Goal: Task Accomplishment & Management: Use online tool/utility

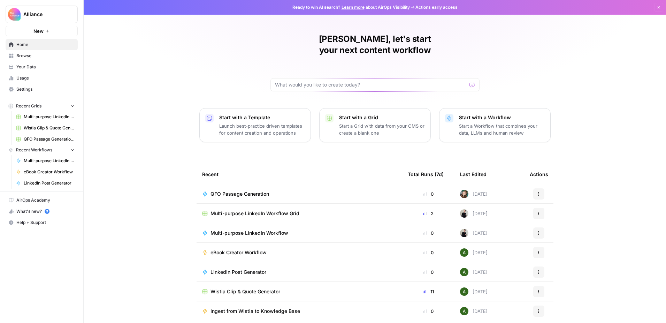
click at [264, 190] on span "QFO Passage Generation" at bounding box center [240, 193] width 59 height 7
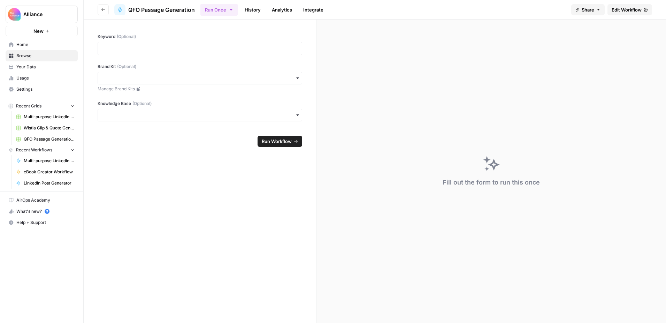
click at [28, 44] on span "Home" at bounding box center [45, 45] width 58 height 6
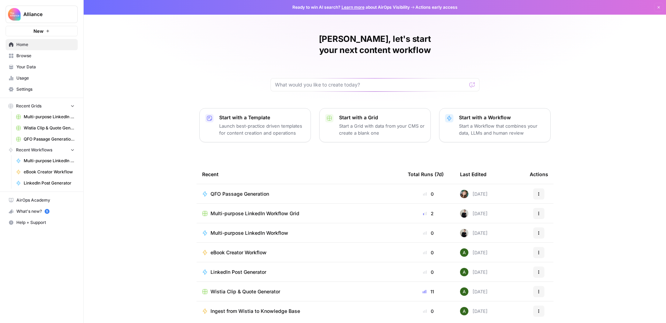
click at [217, 190] on span "QFO Passage Generation" at bounding box center [240, 193] width 59 height 7
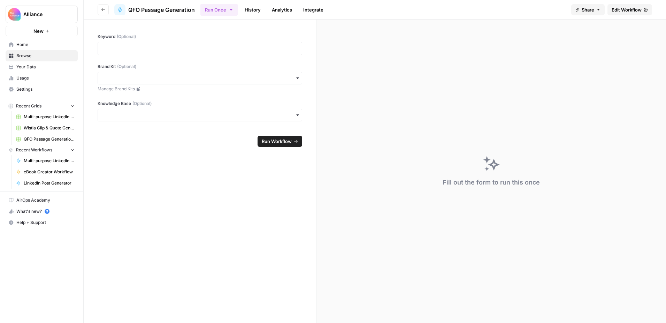
click at [104, 10] on icon "button" at bounding box center [103, 10] width 4 height 4
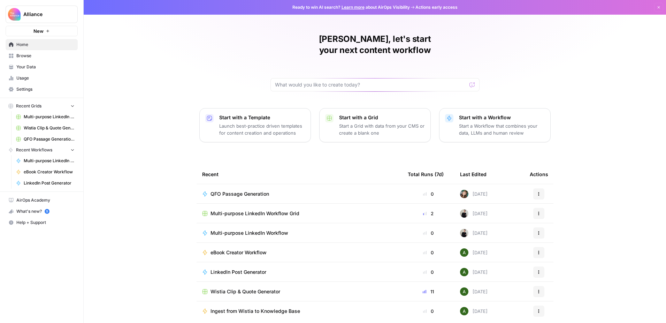
click at [270, 190] on div "QFO Passage Generation" at bounding box center [243, 193] width 64 height 7
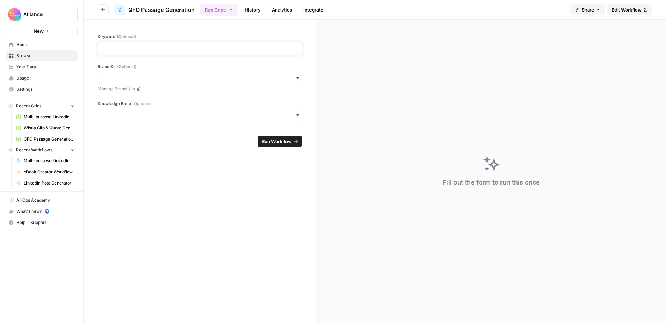
click at [211, 46] on p at bounding box center [200, 48] width 196 height 7
click at [189, 75] on input "Brand Kit (Optional)" at bounding box center [200, 78] width 196 height 7
click at [174, 180] on form "Keyword (Optional) Brand Kit (Optional) Manage Brand Kits Knowledge Base (Optio…" at bounding box center [200, 171] width 233 height 303
click at [36, 44] on span "Home" at bounding box center [45, 45] width 58 height 6
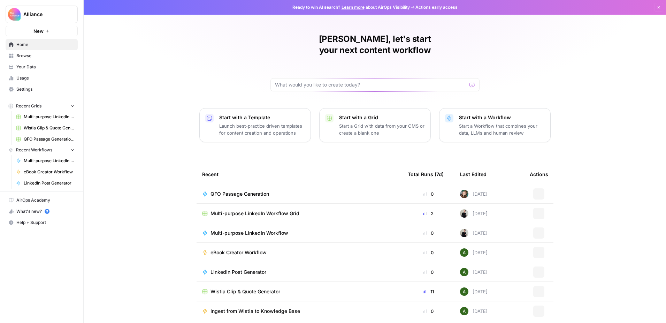
click at [33, 64] on span "Your Data" at bounding box center [45, 67] width 58 height 6
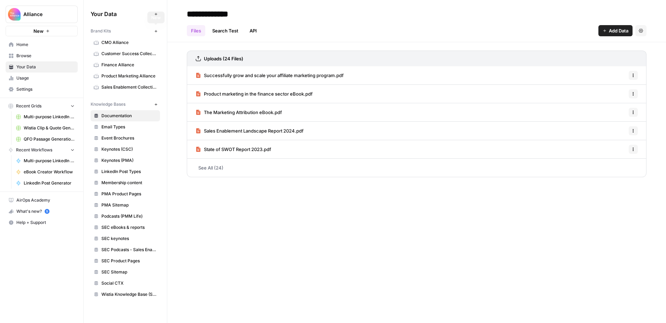
click at [157, 33] on button "New" at bounding box center [156, 31] width 8 height 8
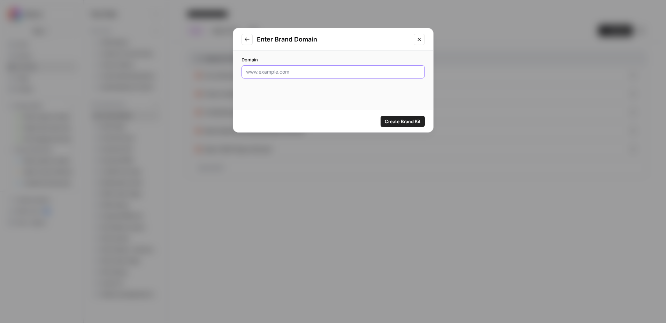
click at [270, 73] on input "Domain" at bounding box center [333, 71] width 174 height 7
paste input "https://www.competitiveintelligencealliance.io/"
type input "https://www.competitiveintelligencealliance.io/"
click at [397, 121] on span "Create Brand Kit" at bounding box center [403, 121] width 36 height 7
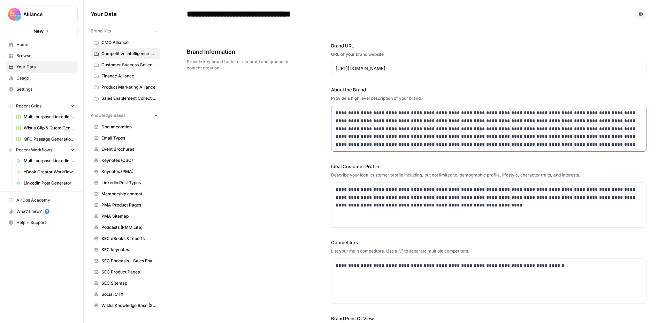
click at [574, 130] on p "**********" at bounding box center [487, 129] width 303 height 40
click at [577, 145] on p "**********" at bounding box center [487, 129] width 303 height 40
click at [282, 140] on div "**********" at bounding box center [417, 211] width 460 height 366
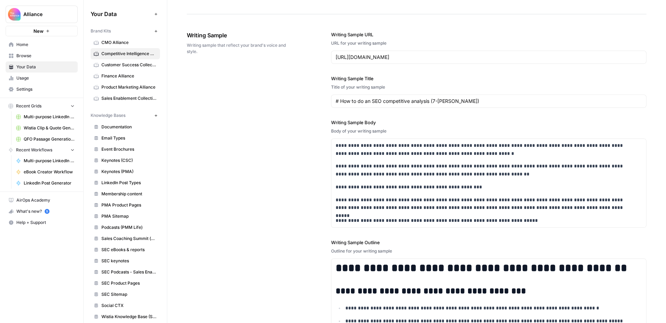
click at [279, 174] on div "**********" at bounding box center [417, 189] width 460 height 345
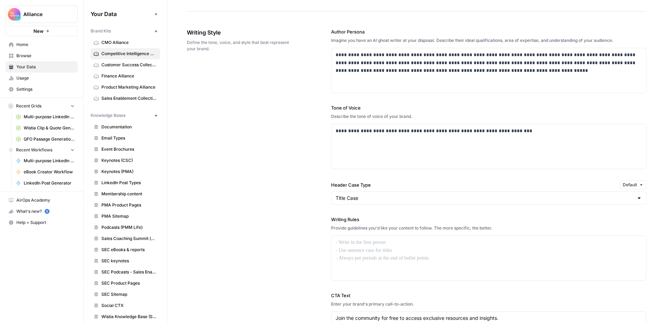
scroll to position [378, 0]
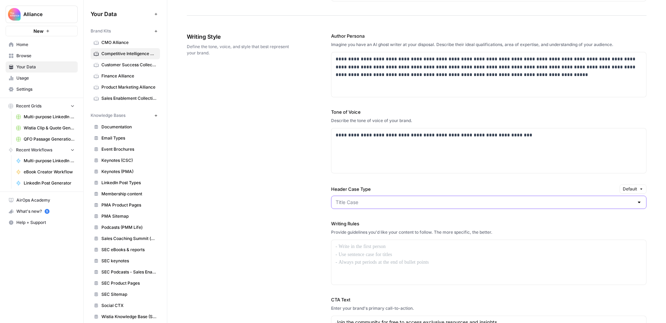
click at [371, 203] on input "Header Case Type" at bounding box center [485, 202] width 298 height 7
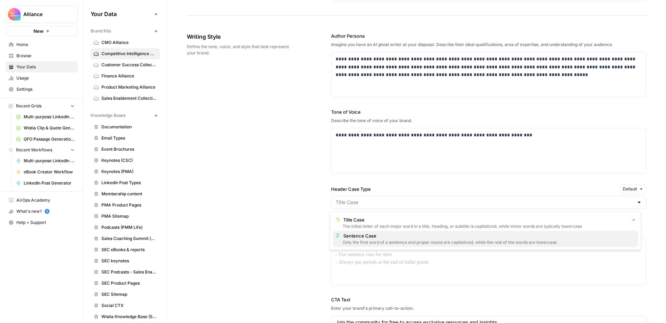
click at [369, 237] on span "Sentence Case" at bounding box center [488, 235] width 289 height 7
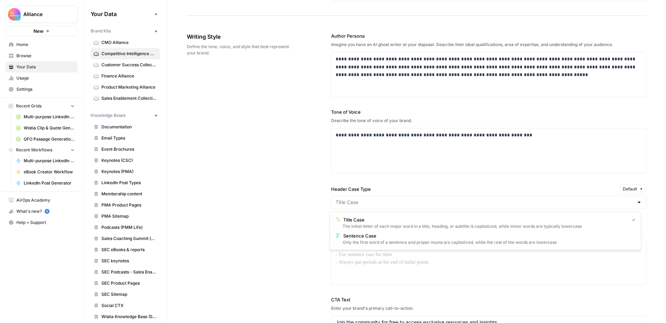
type input "Sentence Case"
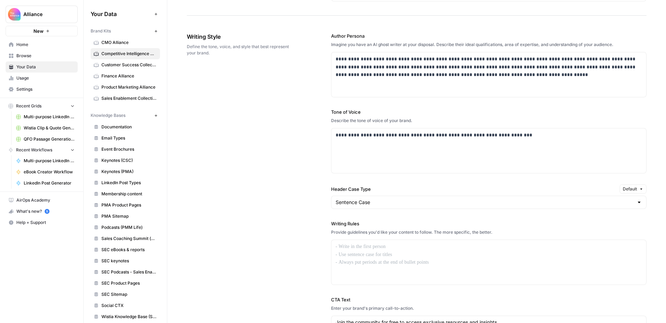
click at [310, 194] on div "**********" at bounding box center [417, 202] width 460 height 369
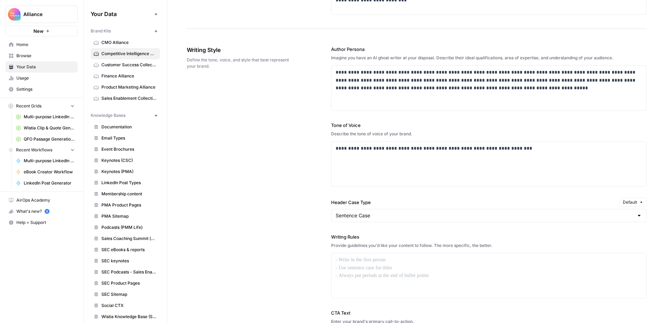
scroll to position [342, 0]
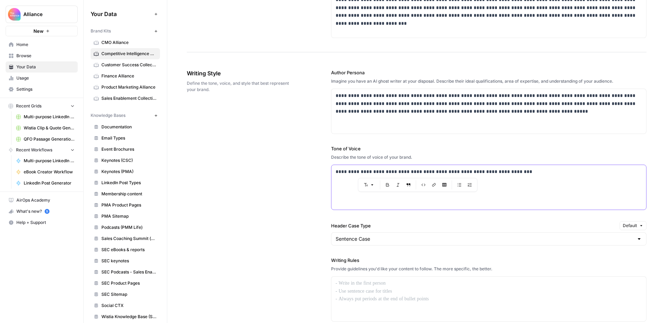
drag, startPoint x: 521, startPoint y: 172, endPoint x: 325, endPoint y: 166, distance: 196.1
click at [325, 166] on div "**********" at bounding box center [417, 239] width 460 height 369
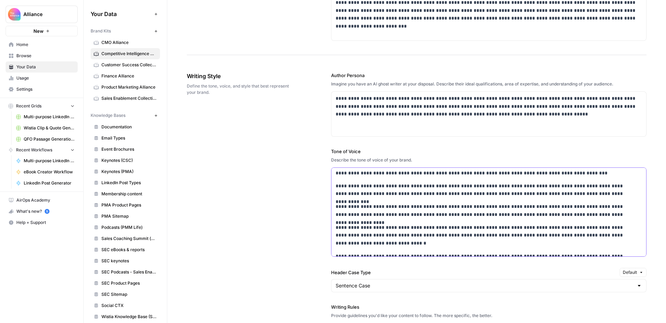
scroll to position [3, 0]
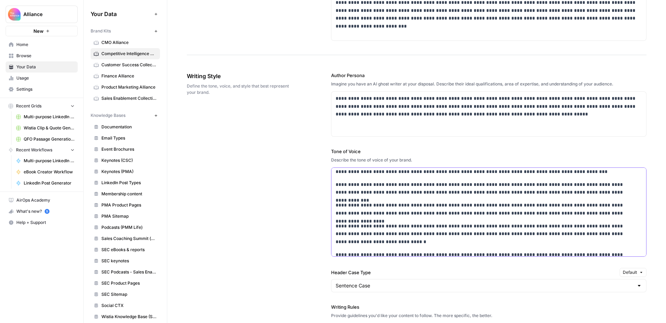
drag, startPoint x: 425, startPoint y: 186, endPoint x: 381, endPoint y: 188, distance: 44.0
click at [381, 188] on p "**********" at bounding box center [484, 189] width 297 height 16
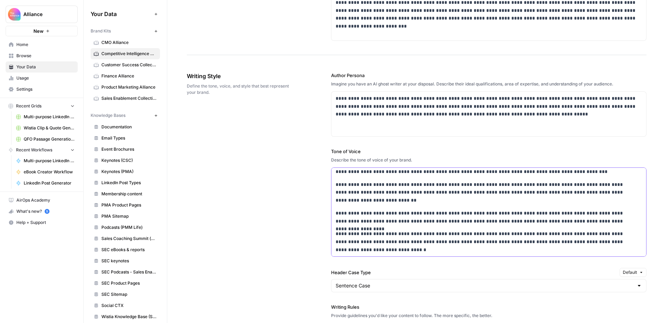
click at [463, 209] on p "**********" at bounding box center [484, 217] width 297 height 16
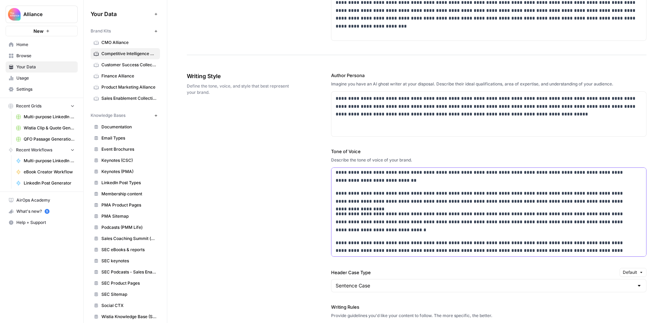
scroll to position [27, 0]
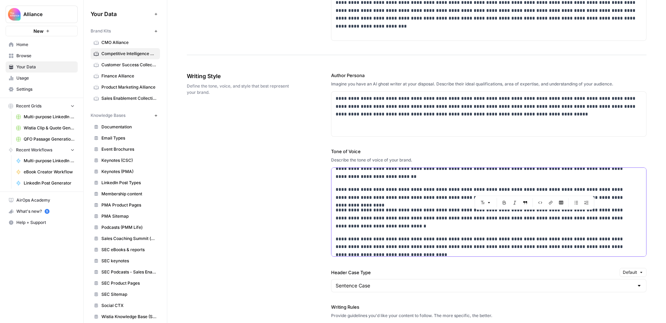
drag, startPoint x: 555, startPoint y: 189, endPoint x: 511, endPoint y: 190, distance: 43.6
click at [511, 190] on p "**********" at bounding box center [484, 194] width 297 height 16
drag, startPoint x: 568, startPoint y: 190, endPoint x: 589, endPoint y: 191, distance: 21.0
click at [589, 191] on p "**********" at bounding box center [484, 194] width 297 height 16
click at [598, 202] on div "**********" at bounding box center [489, 311] width 315 height 341
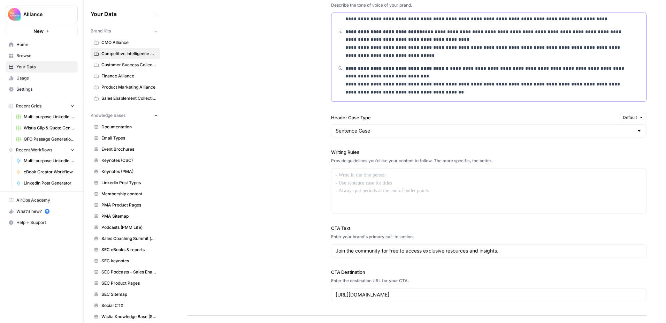
scroll to position [498, 0]
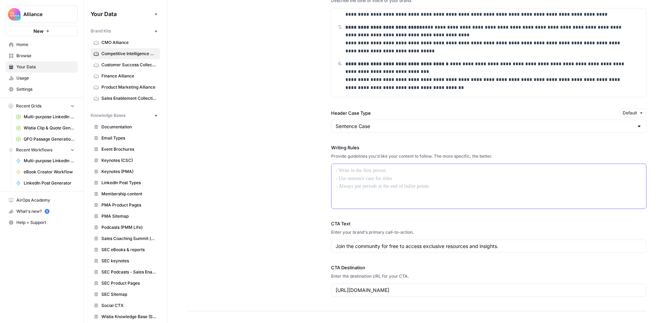
click at [391, 176] on div at bounding box center [489, 186] width 315 height 45
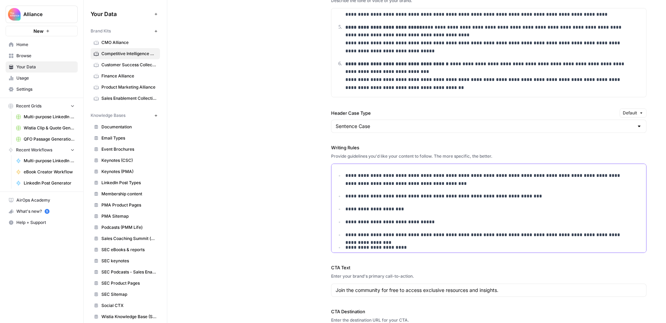
scroll to position [72, 0]
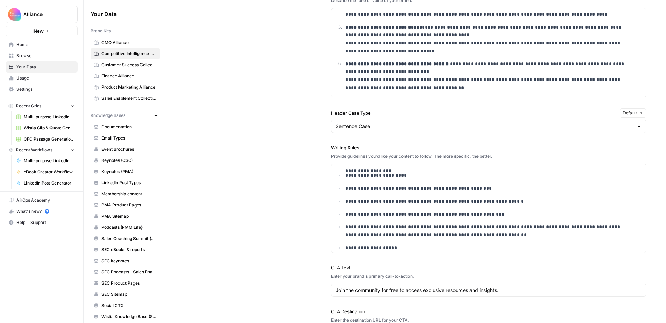
click at [284, 179] on div "**********" at bounding box center [417, 127] width 460 height 457
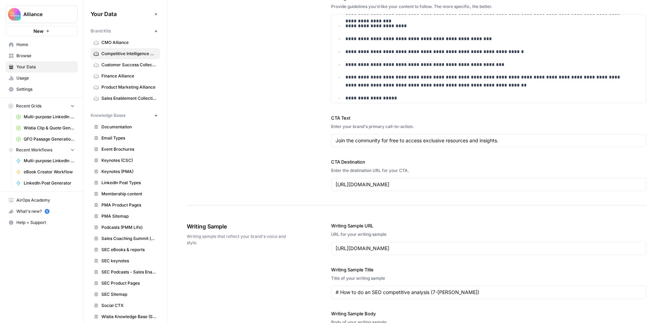
scroll to position [646, 0]
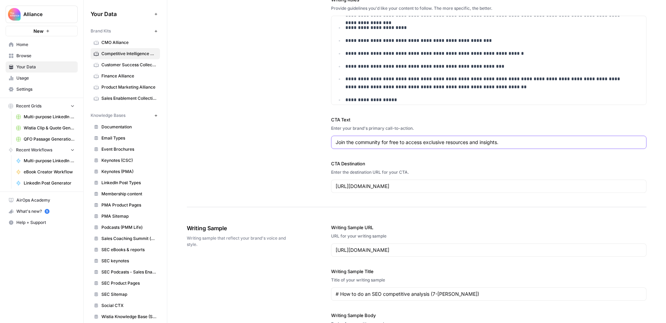
click at [402, 141] on input "Join the community for free to access exclusive resources and insights." at bounding box center [489, 142] width 307 height 7
paste input "Get your copy, Find out how, See the results, Access world-leading tactics, Get…"
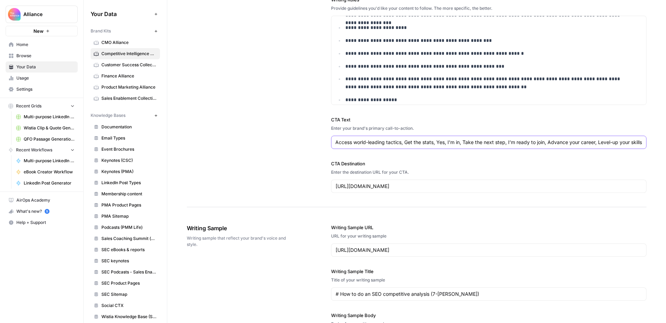
type input "Get your copy, Find out how, See the results, Access world-leading tactics, Get…"
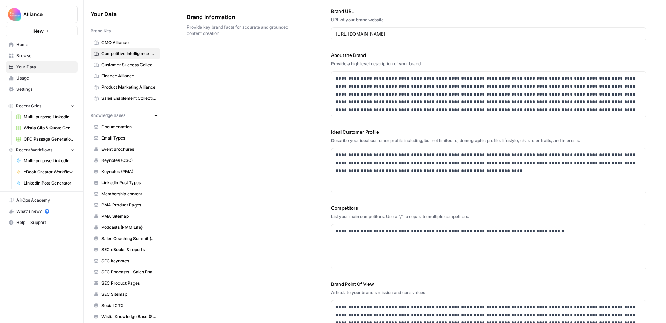
scroll to position [0, 0]
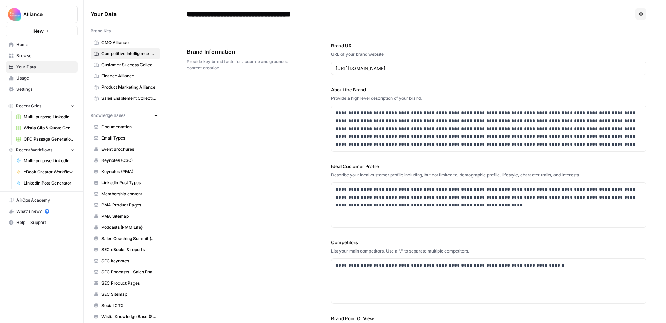
click at [261, 73] on div "Brand Information Provide key brand facts for accurate and grounded content cre…" at bounding box center [239, 59] width 105 height 52
click at [33, 55] on span "Browse" at bounding box center [45, 56] width 58 height 6
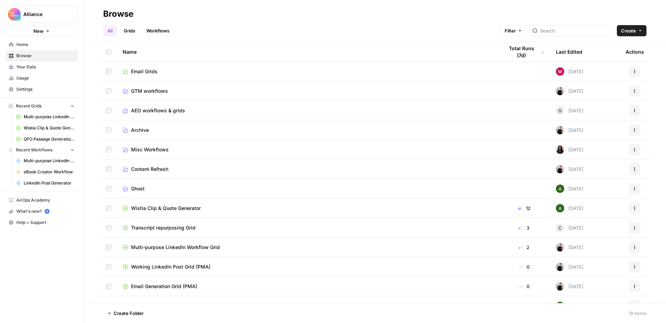
click at [37, 66] on span "Your Data" at bounding box center [45, 67] width 58 height 6
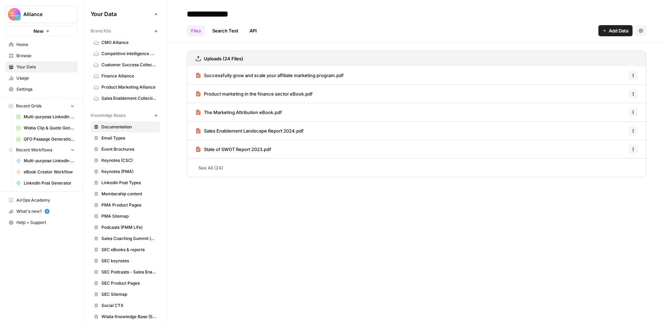
click at [113, 53] on span "Competitive Intelligence Alliance" at bounding box center [128, 54] width 55 height 6
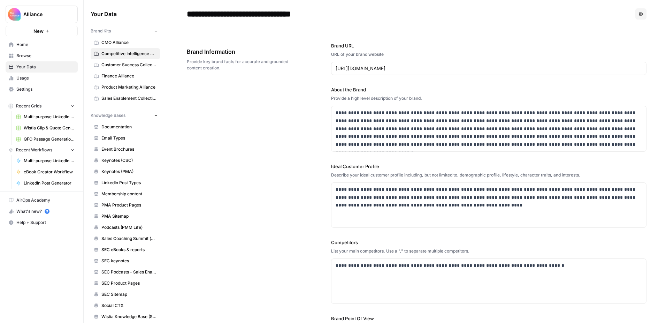
click at [24, 44] on span "Home" at bounding box center [45, 45] width 58 height 6
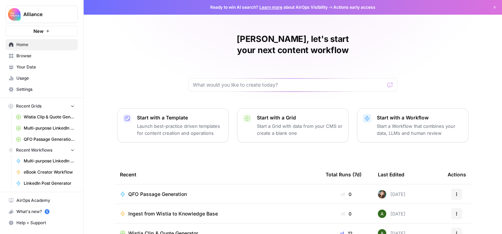
scroll to position [87, 0]
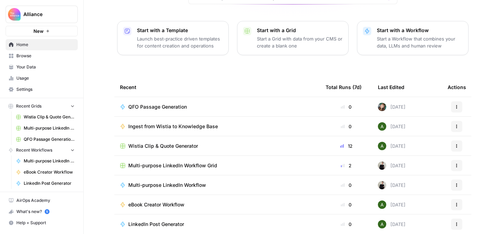
click at [32, 59] on span "Browse" at bounding box center [45, 56] width 58 height 6
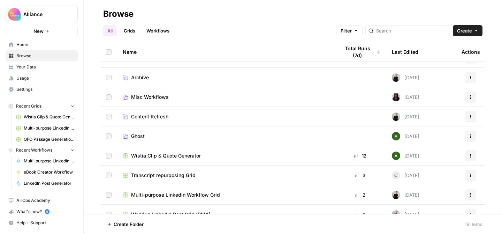
scroll to position [53, 0]
click at [224, 113] on link "Content Refresh" at bounding box center [226, 115] width 206 height 7
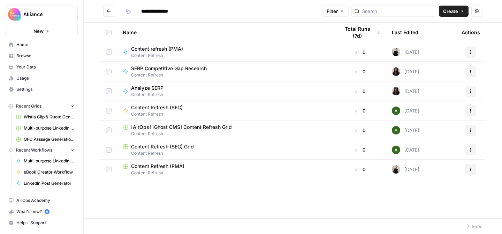
click at [216, 52] on div "Content refresh (PMA) Content Refresh" at bounding box center [226, 51] width 206 height 13
type input "**********"
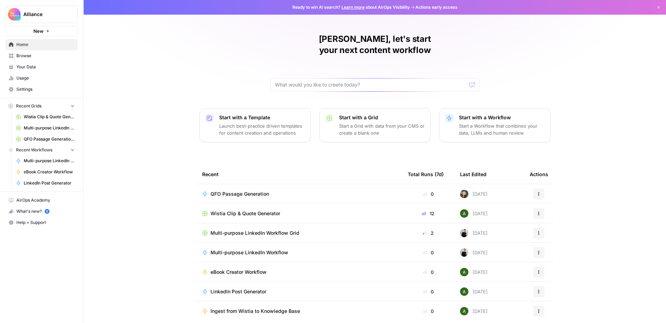
click at [35, 69] on span "Your Data" at bounding box center [45, 67] width 58 height 6
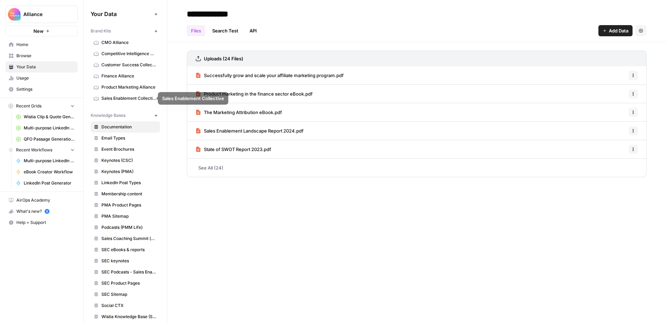
click at [122, 89] on span "Product Marketing Alliance" at bounding box center [128, 87] width 55 height 6
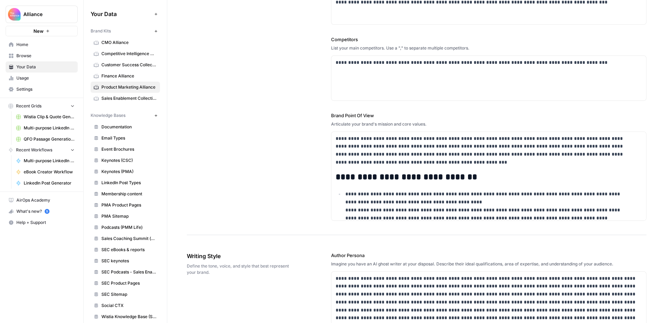
scroll to position [206, 0]
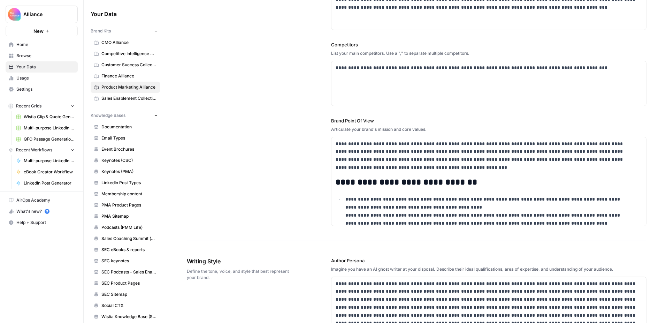
drag, startPoint x: 413, startPoint y: 166, endPoint x: 335, endPoint y: 78, distance: 116.6
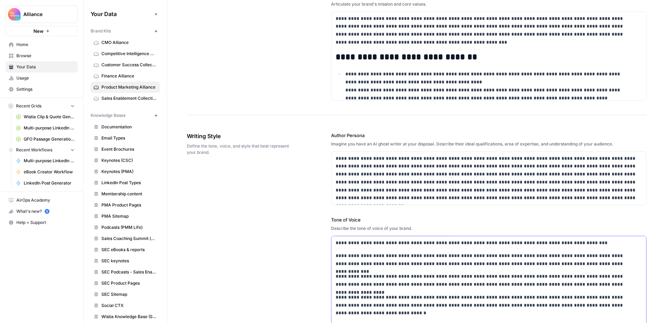
scroll to position [370, 0]
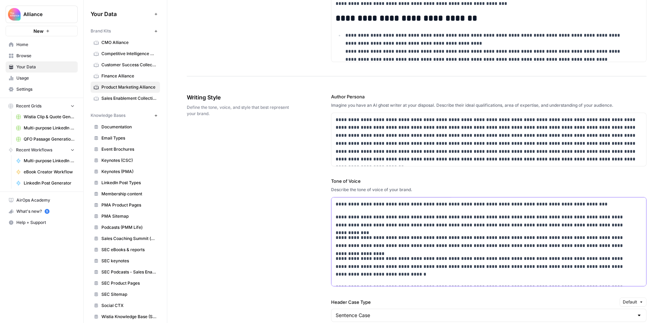
copy div "**********"
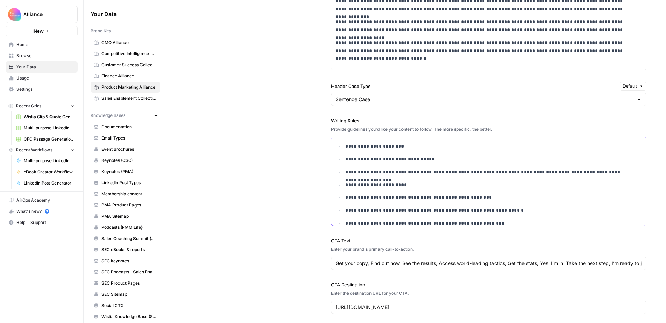
scroll to position [76, 0]
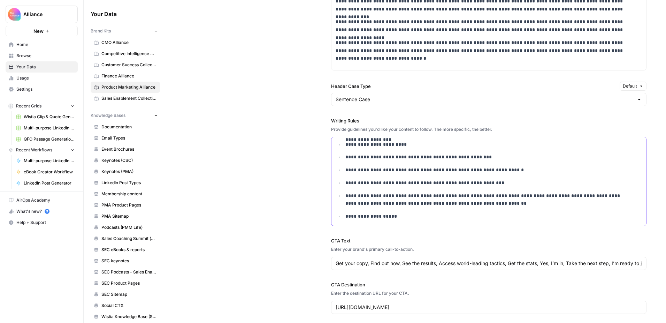
drag, startPoint x: 344, startPoint y: 149, endPoint x: 412, endPoint y: 227, distance: 103.6
click at [412, 227] on div "**********" at bounding box center [489, 95] width 316 height 465
copy ul "**********"
click at [436, 174] on p "**********" at bounding box center [490, 170] width 288 height 8
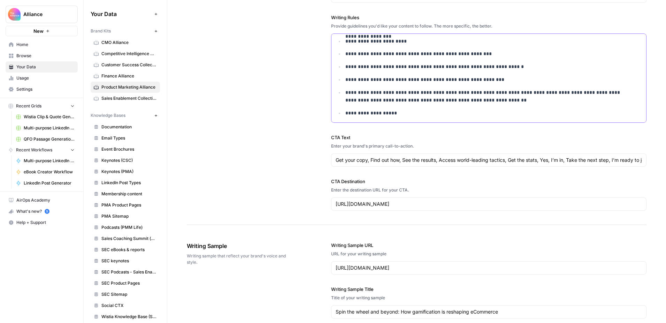
scroll to position [670, 0]
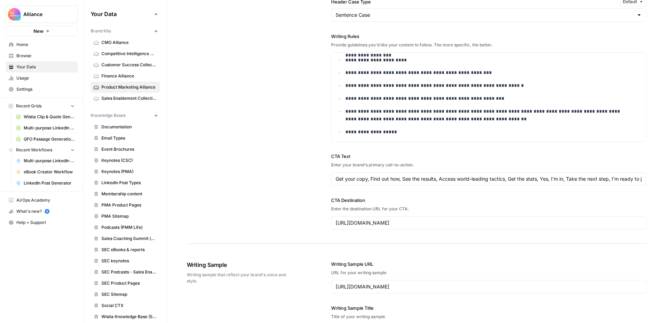
drag, startPoint x: 332, startPoint y: 179, endPoint x: 441, endPoint y: 180, distance: 108.5
click at [441, 180] on div "Get your copy, Find out how, See the results, Access world-leading tactics, Get…" at bounding box center [489, 178] width 316 height 13
click at [441, 180] on input "Get your copy, Find out how, See the results, Access world-leading tactics, Get…" at bounding box center [489, 178] width 307 height 7
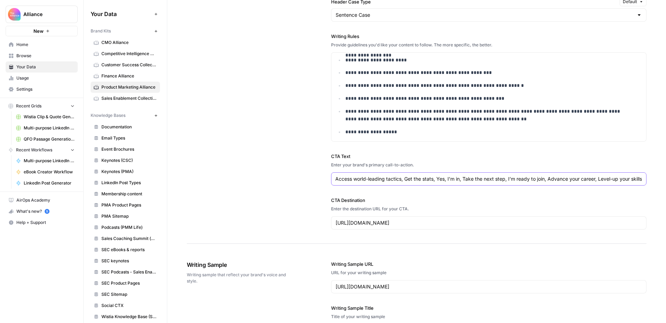
click at [441, 180] on input "Get your copy, Find out how, See the results, Access world-leading tactics, Get…" at bounding box center [489, 178] width 307 height 7
click at [301, 124] on div "**********" at bounding box center [417, 11] width 460 height 465
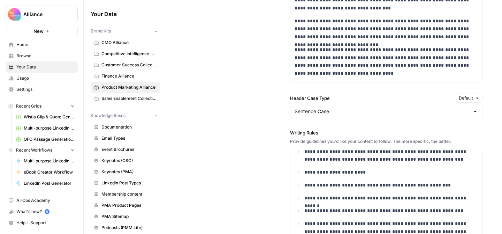
scroll to position [555, 0]
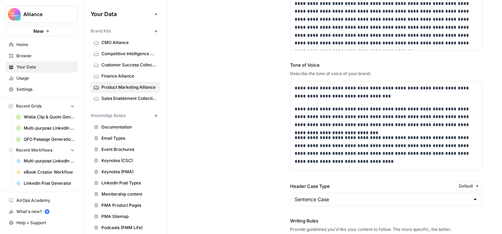
click at [31, 46] on span "Home" at bounding box center [45, 45] width 58 height 6
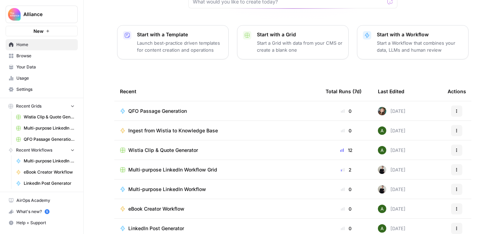
scroll to position [87, 0]
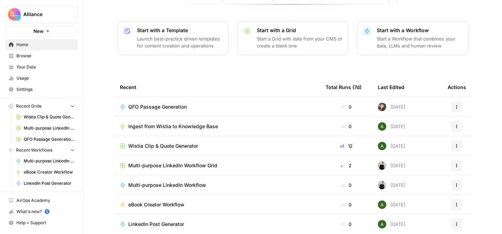
click at [172, 103] on span "QFO Passage Generation" at bounding box center [157, 106] width 59 height 7
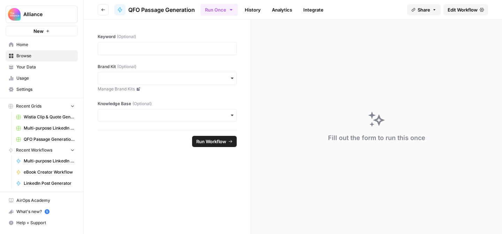
click at [251, 10] on link "History" at bounding box center [253, 9] width 24 height 11
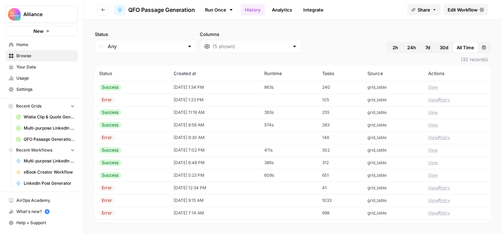
click at [281, 12] on link "Analytics" at bounding box center [282, 9] width 29 height 11
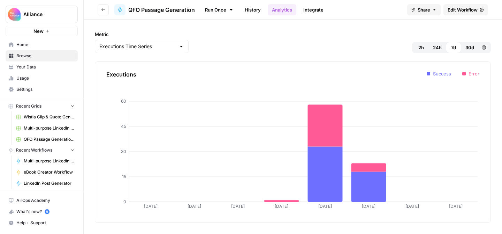
click at [306, 9] on link "Integrate" at bounding box center [313, 9] width 29 height 11
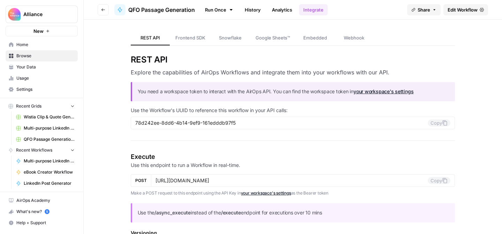
click at [232, 10] on icon at bounding box center [231, 9] width 2 height 1
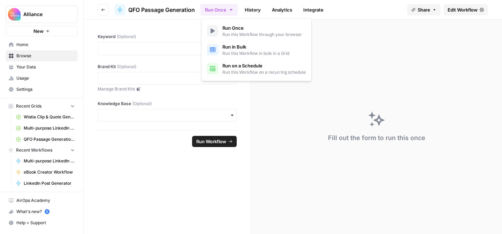
click at [232, 10] on icon "button" at bounding box center [231, 9] width 2 height 1
click at [180, 9] on span "QFO Passage Generation" at bounding box center [161, 10] width 67 height 8
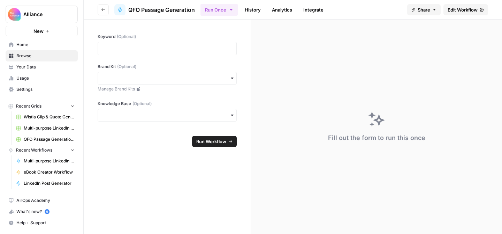
click at [111, 9] on header "Go back QFO Passage Generation Run Once History Analytics Integrate Share Edit …" at bounding box center [293, 10] width 419 height 20
click at [119, 9] on icon at bounding box center [120, 9] width 4 height 5
click at [105, 9] on span "Go back" at bounding box center [105, 9] width 0 height 0
click at [136, 48] on p at bounding box center [167, 48] width 130 height 7
click at [141, 75] on input "Brand Kit (Optional)" at bounding box center [167, 78] width 130 height 7
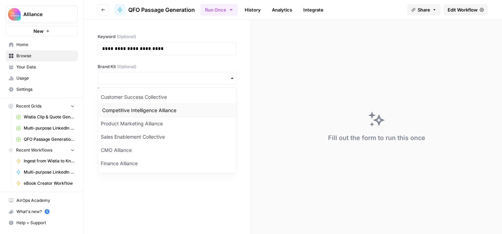
click at [155, 110] on div "Competitive Intelligence Alliance" at bounding box center [167, 110] width 138 height 13
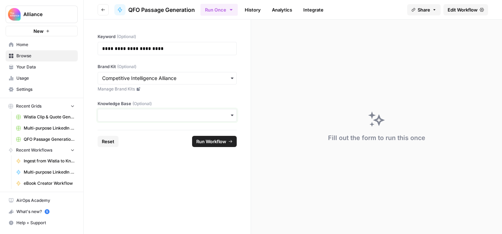
click at [151, 114] on input "Knowledge Base (Optional)" at bounding box center [167, 115] width 130 height 7
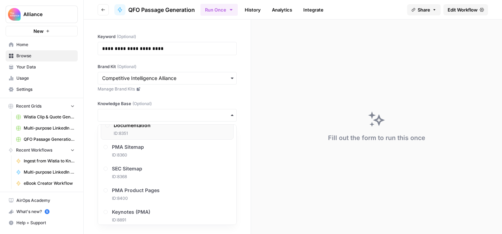
scroll to position [37, 0]
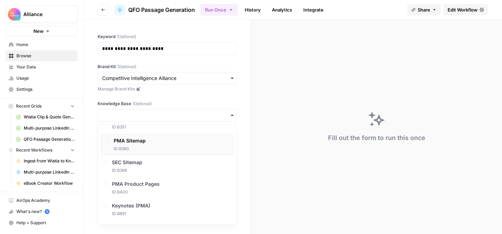
click at [157, 148] on div "PMA Sitemap ID: 8360" at bounding box center [167, 144] width 133 height 21
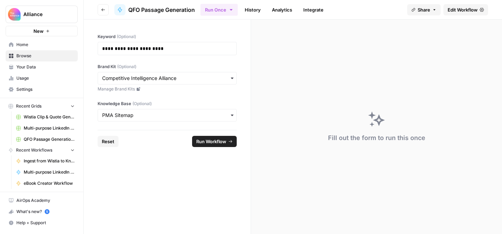
click at [209, 142] on span "Run Workflow" at bounding box center [211, 141] width 30 height 7
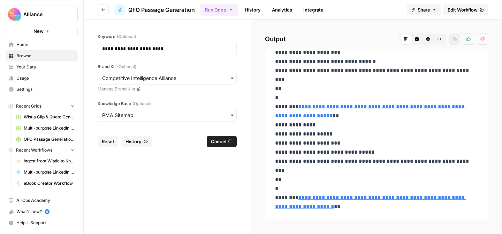
scroll to position [259, 0]
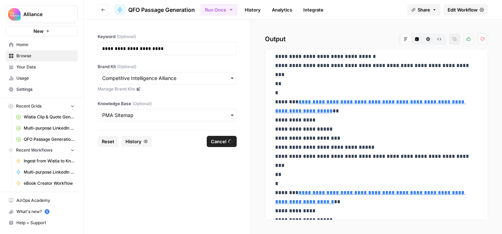
click at [465, 11] on span "Edit Workflow" at bounding box center [463, 9] width 30 height 7
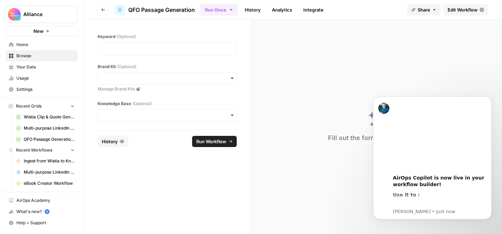
click at [344, 65] on div "Fill out the form to run this once" at bounding box center [376, 127] width 251 height 214
click at [100, 8] on button "Go back" at bounding box center [103, 9] width 11 height 11
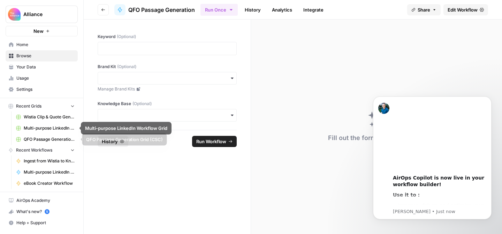
click at [54, 139] on span "QFO Passage Generation Grid (CSC)" at bounding box center [49, 139] width 51 height 6
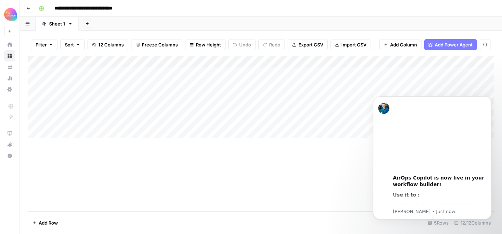
click at [29, 9] on icon "button" at bounding box center [29, 8] width 4 height 4
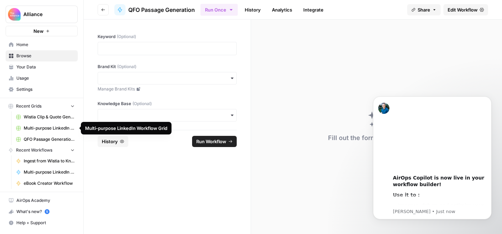
click at [39, 65] on span "Your Data" at bounding box center [45, 67] width 58 height 6
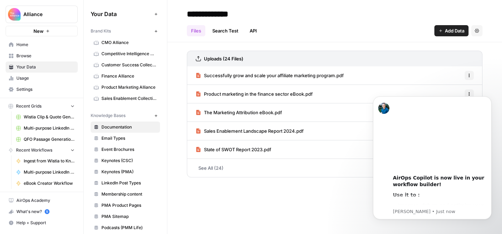
click at [39, 59] on link "Browse" at bounding box center [42, 55] width 72 height 11
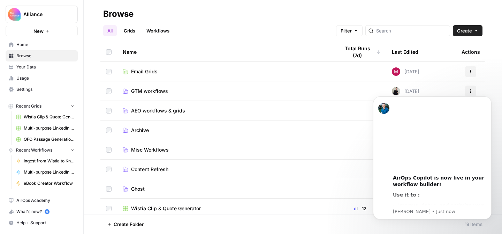
click at [39, 47] on span "Home" at bounding box center [45, 45] width 58 height 6
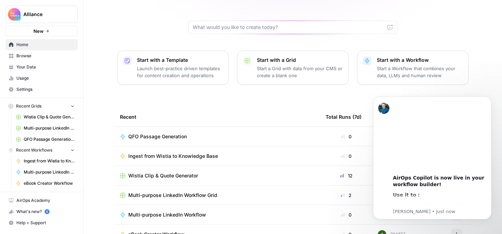
scroll to position [87, 0]
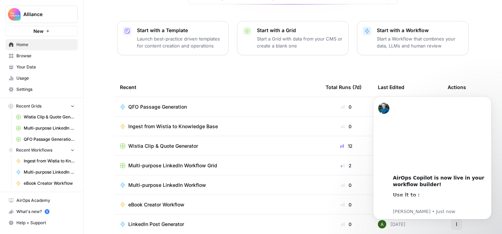
click at [236, 103] on div "QFO Passage Generation" at bounding box center [217, 106] width 195 height 7
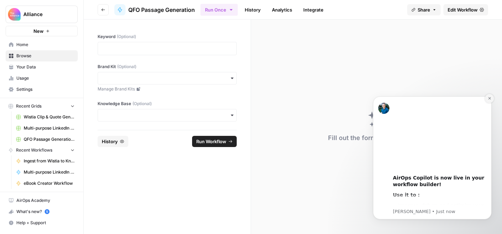
click at [490, 101] on button "Dismiss notification" at bounding box center [489, 98] width 9 height 9
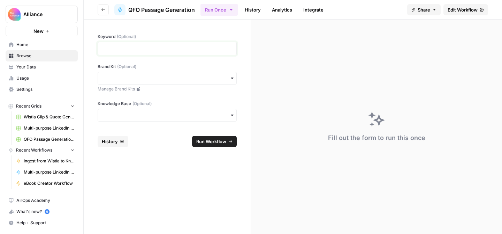
click at [175, 48] on p at bounding box center [167, 48] width 130 height 7
click at [421, 8] on span "Share" at bounding box center [424, 9] width 13 height 7
click at [282, 7] on link "Analytics" at bounding box center [282, 9] width 29 height 11
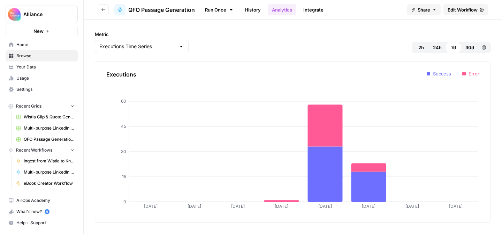
click at [251, 13] on link "History" at bounding box center [253, 9] width 24 height 11
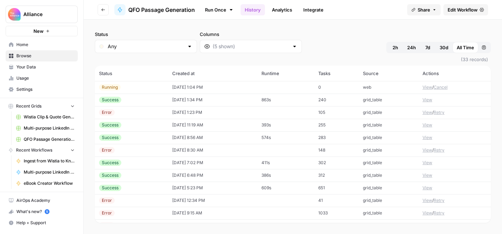
click at [111, 87] on div "Running" at bounding box center [110, 87] width 22 height 6
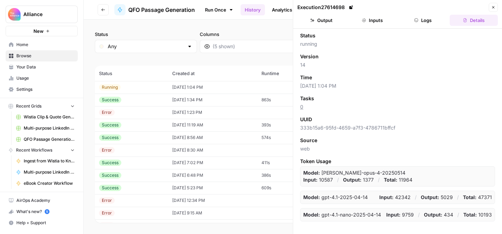
click at [427, 22] on button "Logs" at bounding box center [423, 20] width 48 height 11
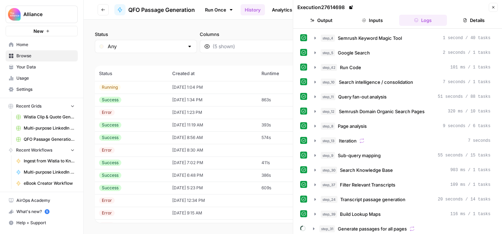
click at [333, 22] on button "Output" at bounding box center [321, 20] width 48 height 11
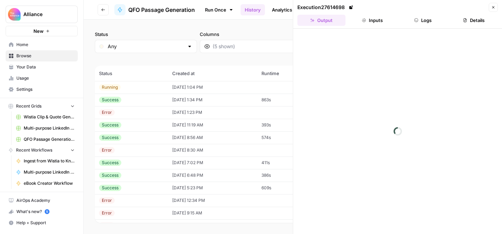
click at [494, 5] on button "Close" at bounding box center [493, 7] width 9 height 9
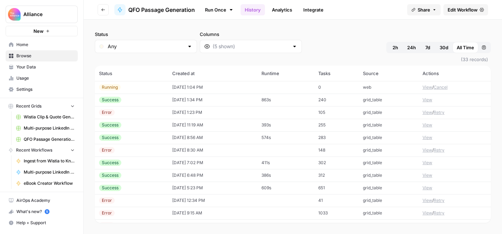
click at [220, 9] on link "Run Once" at bounding box center [219, 10] width 37 height 12
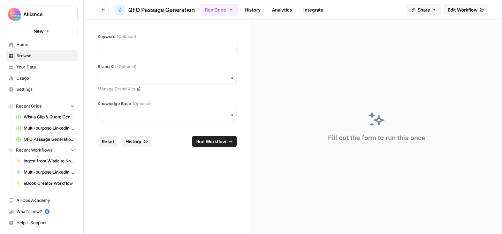
click at [172, 13] on span "QFO Passage Generation" at bounding box center [161, 10] width 67 height 8
click at [423, 9] on span "Share" at bounding box center [424, 9] width 13 height 7
click at [458, 8] on span "Edit Workflow" at bounding box center [463, 9] width 30 height 7
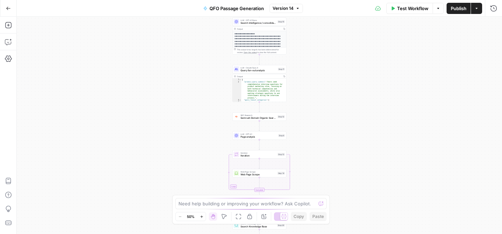
click at [478, 8] on icon "button" at bounding box center [477, 8] width 4 height 4
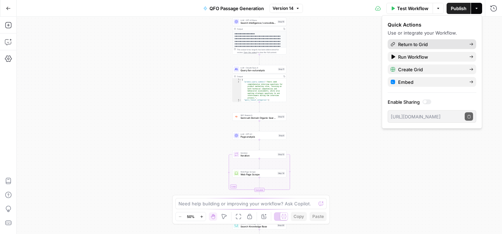
click at [438, 43] on span "Return to Grid" at bounding box center [431, 44] width 66 height 7
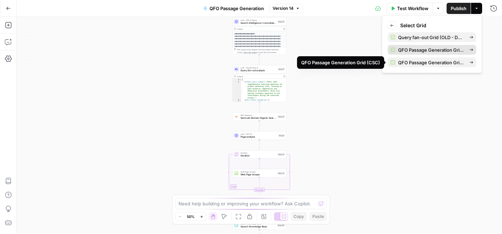
click at [432, 49] on span "QFO Passage Generation Grid (PMA)" at bounding box center [431, 49] width 66 height 7
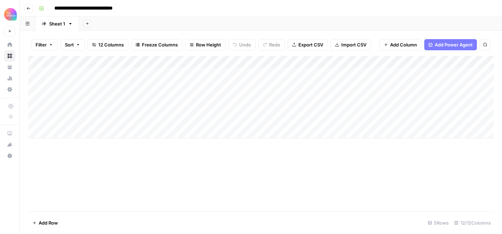
click at [85, 85] on div "Add Column" at bounding box center [261, 97] width 466 height 82
click at [150, 62] on div "Add Column" at bounding box center [261, 97] width 466 height 82
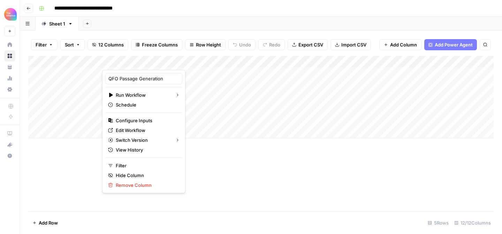
click at [209, 165] on div "Add Column" at bounding box center [261, 133] width 466 height 155
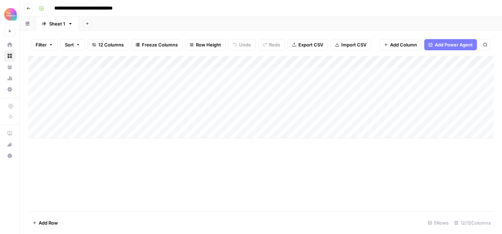
click at [150, 61] on div "Add Column" at bounding box center [261, 97] width 466 height 82
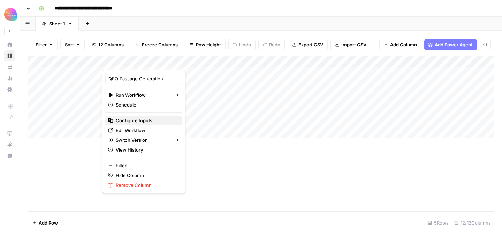
click at [143, 119] on span "Configure Inputs" at bounding box center [146, 120] width 61 height 7
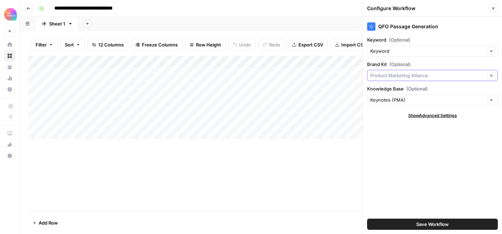
click at [452, 77] on input "Brand Kit (Optional)" at bounding box center [427, 75] width 115 height 7
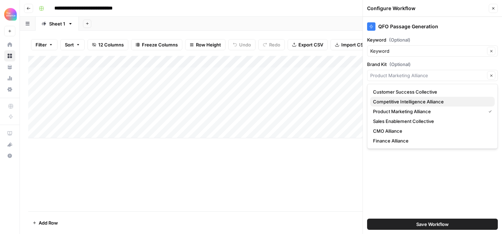
click at [431, 100] on span "Competitive Intelligence Alliance" at bounding box center [431, 101] width 116 height 7
type input "Competitive Intelligence Alliance"
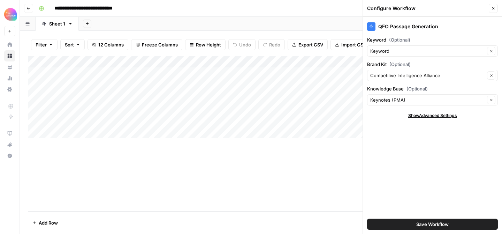
click at [429, 221] on span "Save Workflow" at bounding box center [432, 223] width 32 height 7
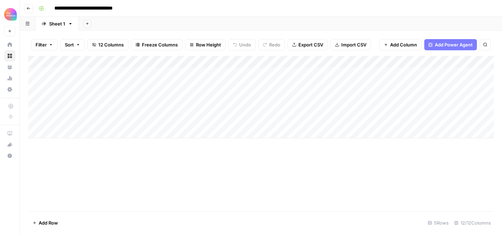
click at [76, 86] on div "Add Column" at bounding box center [261, 97] width 466 height 82
type textarea "**********"
click at [114, 163] on div "Add Column" at bounding box center [261, 133] width 466 height 155
click at [127, 86] on div "Add Column" at bounding box center [261, 97] width 466 height 82
click at [138, 82] on div "Add Column" at bounding box center [261, 97] width 466 height 82
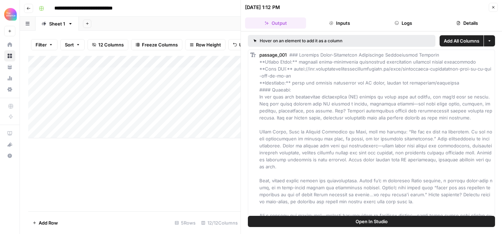
click at [491, 8] on icon "button" at bounding box center [493, 7] width 4 height 4
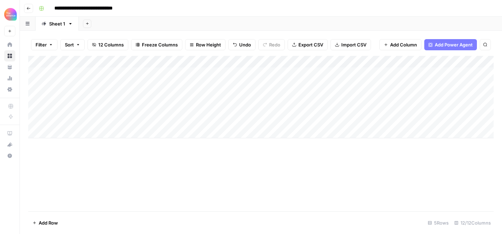
click at [132, 88] on div "Add Column" at bounding box center [261, 97] width 466 height 82
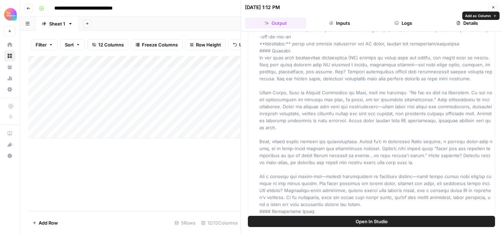
scroll to position [38, 0]
drag, startPoint x: 284, startPoint y: 93, endPoint x: 260, endPoint y: 95, distance: 24.1
click at [260, 95] on span at bounding box center [376, 135] width 234 height 243
copy span "[PERSON_NAME]"
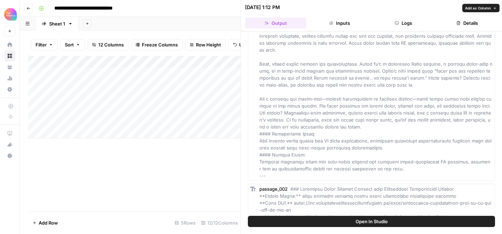
scroll to position [0, 0]
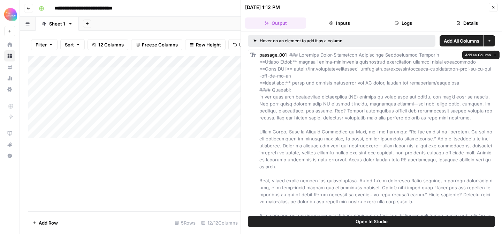
drag, startPoint x: 295, startPoint y: 68, endPoint x: 294, endPoint y: 75, distance: 7.5
click at [294, 75] on div "passage_001" at bounding box center [375, 173] width 233 height 244
copy span "[URL][DOMAIN_NAME]"
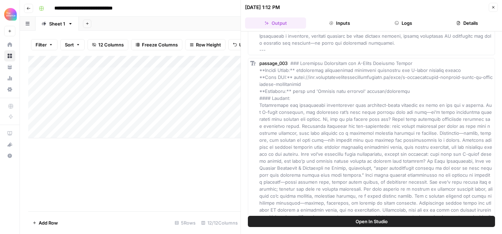
scroll to position [479, 0]
drag, startPoint x: 303, startPoint y: 77, endPoint x: 295, endPoint y: 69, distance: 11.4
click at [295, 69] on div "passage_003" at bounding box center [375, 170] width 233 height 223
copy span "[URL][DOMAIN_NAME]"
click at [354, 127] on span at bounding box center [376, 171] width 234 height 222
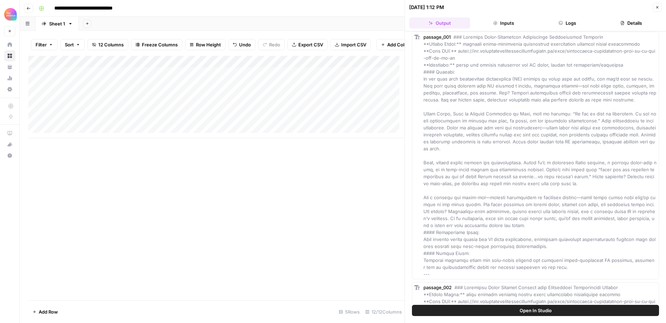
scroll to position [0, 0]
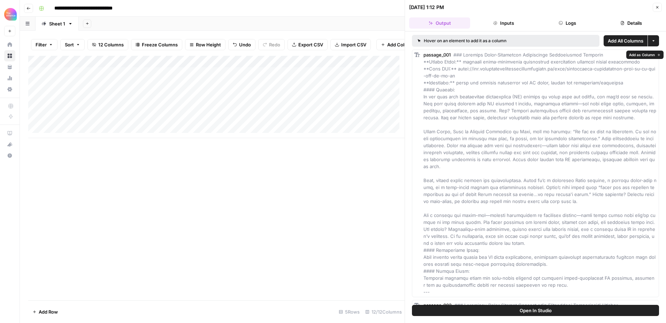
drag, startPoint x: 595, startPoint y: 54, endPoint x: 465, endPoint y: 56, distance: 129.7
click at [465, 56] on div "passage_001" at bounding box center [540, 173] width 233 height 244
copy span "Building Cross-Functional Competitive Intelligence Networks"
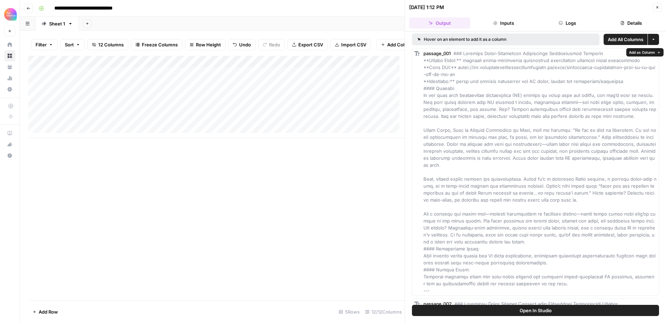
scroll to position [9, 0]
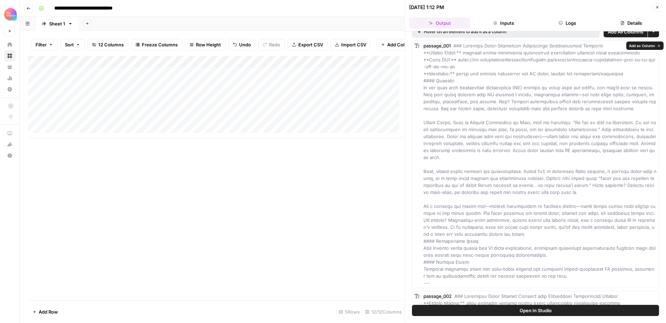
drag, startPoint x: 422, startPoint y: 88, endPoint x: 567, endPoint y: 234, distance: 206.2
click at [567, 234] on div "passage_001" at bounding box center [535, 164] width 247 height 248
copy span "Lo ips dolo sita consectetur adipiscingel (SE) doeiusm te incid utla etd magnaa…"
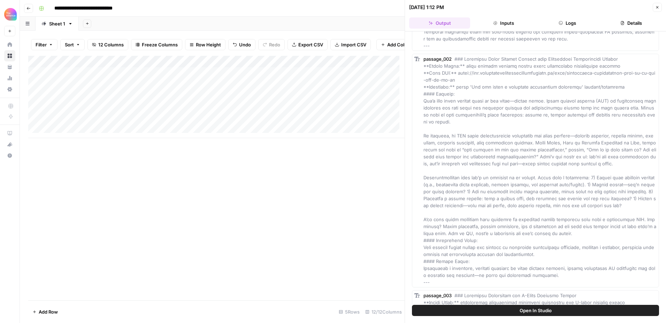
scroll to position [246, 0]
drag, startPoint x: 465, startPoint y: 60, endPoint x: 618, endPoint y: 62, distance: 153.1
click at [618, 62] on div "passage_002" at bounding box center [540, 171] width 233 height 230
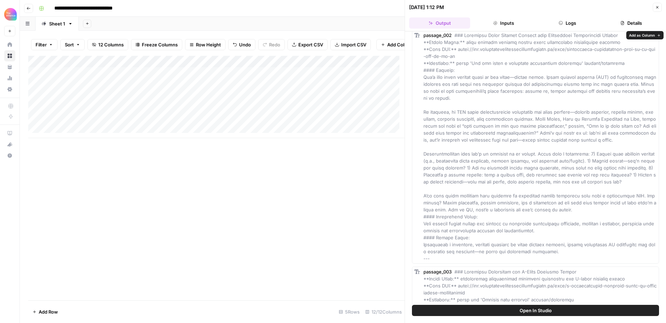
drag, startPoint x: 581, startPoint y: 210, endPoint x: 421, endPoint y: 76, distance: 208.5
click at [421, 76] on div "passage_002" at bounding box center [535, 147] width 247 height 234
click at [439, 120] on span at bounding box center [541, 146] width 234 height 229
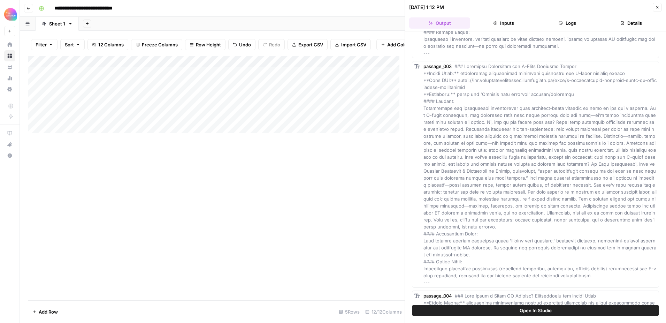
scroll to position [476, 0]
drag, startPoint x: 574, startPoint y: 67, endPoint x: 465, endPoint y: 66, distance: 109.5
click at [465, 66] on span at bounding box center [541, 174] width 234 height 222
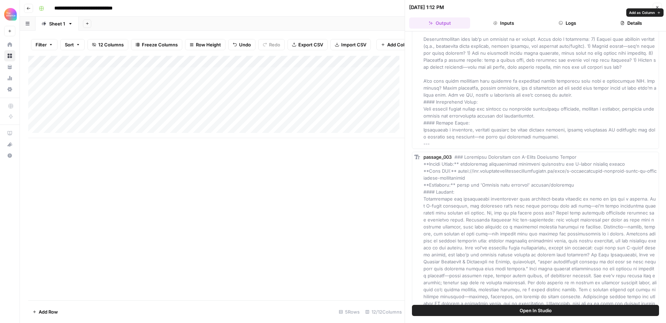
scroll to position [394, 0]
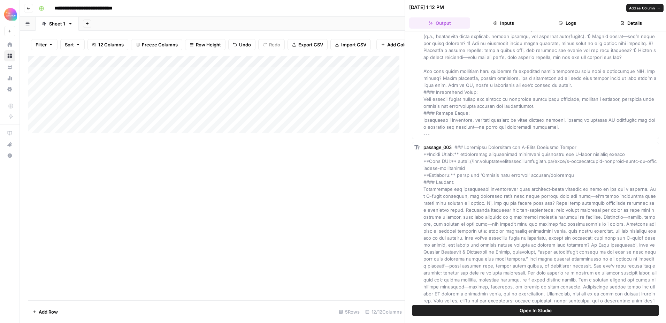
click at [506, 176] on span at bounding box center [541, 255] width 234 height 222
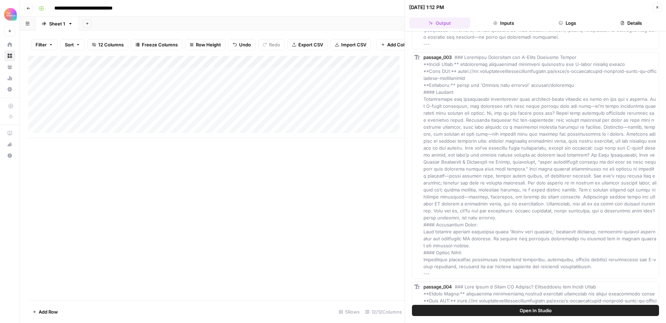
scroll to position [484, 0]
drag, startPoint x: 578, startPoint y: 58, endPoint x: 466, endPoint y: 59, distance: 111.6
click at [466, 59] on div "passage_003" at bounding box center [540, 165] width 233 height 223
click at [461, 117] on div "passage_003" at bounding box center [540, 165] width 233 height 223
drag, startPoint x: 424, startPoint y: 100, endPoint x: 485, endPoint y: 221, distance: 135.5
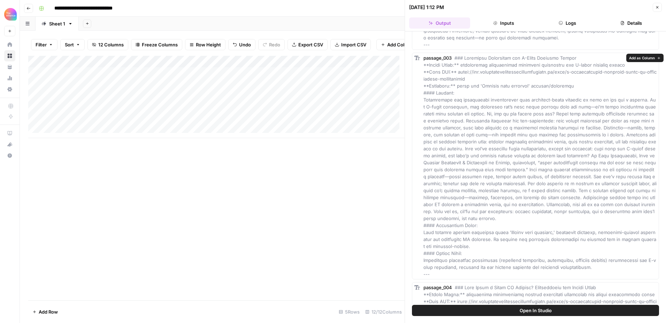
click at [485, 221] on div "passage_003" at bounding box center [540, 165] width 233 height 223
click at [483, 220] on div "passage_003" at bounding box center [540, 165] width 233 height 223
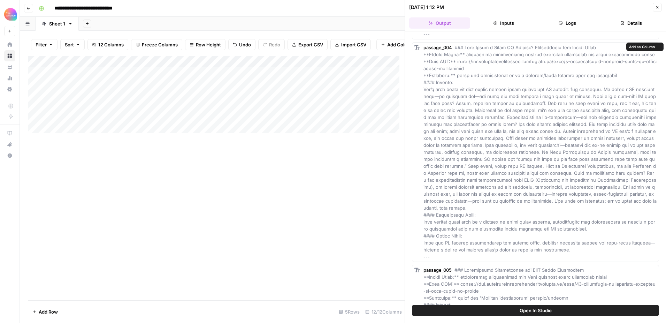
scroll to position [723, 0]
drag, startPoint x: 465, startPoint y: 48, endPoint x: 609, endPoint y: 49, distance: 143.3
click at [609, 49] on div "passage_004" at bounding box center [540, 152] width 233 height 216
drag, startPoint x: 423, startPoint y: 88, endPoint x: 636, endPoint y: 200, distance: 240.1
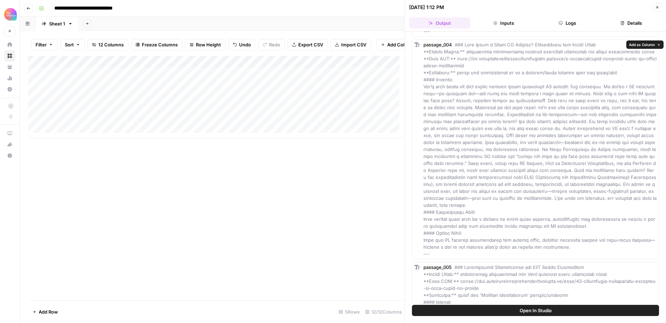
click at [636, 200] on div "passage_004" at bounding box center [540, 149] width 233 height 216
click at [529, 148] on span at bounding box center [541, 149] width 235 height 215
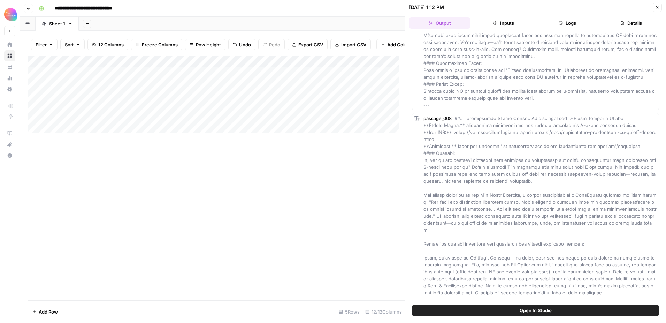
scroll to position [1285, 0]
